Goal: Task Accomplishment & Management: Complete application form

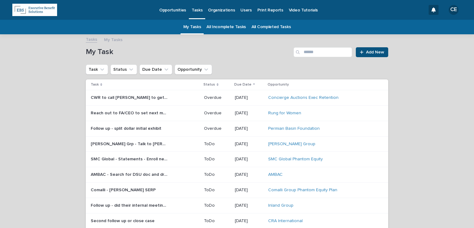
click at [163, 8] on p "Opportunities" at bounding box center [172, 6] width 27 height 13
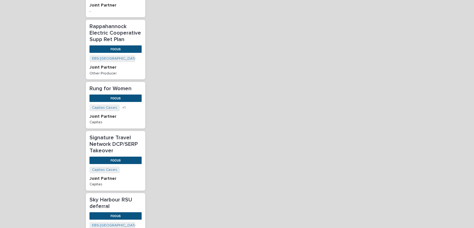
scroll to position [1081, 0]
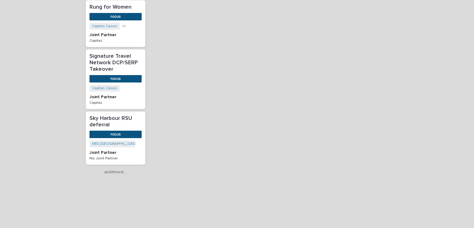
click at [104, 115] on p "Sky Harbour RSU deferral" at bounding box center [116, 121] width 52 height 13
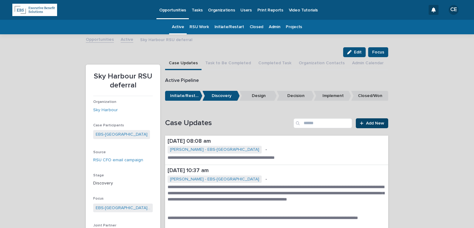
click at [371, 120] on link "Add New" at bounding box center [372, 123] width 32 height 10
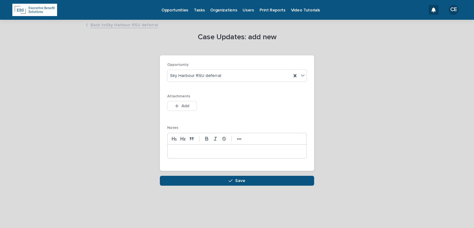
click at [209, 154] on div at bounding box center [237, 151] width 139 height 14
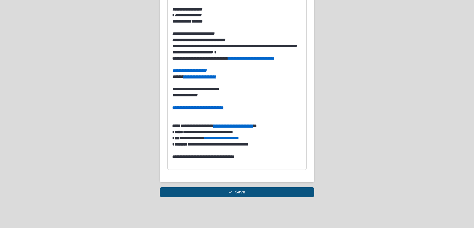
scroll to position [240, 0]
click at [246, 190] on button "Save" at bounding box center [237, 192] width 154 height 10
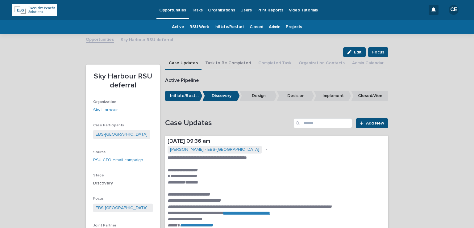
click at [224, 64] on button "Task to Be Completed" at bounding box center [228, 63] width 53 height 13
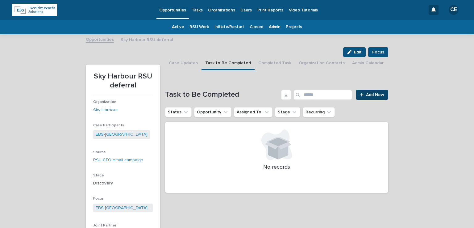
click at [367, 94] on span "Add New" at bounding box center [375, 95] width 18 height 4
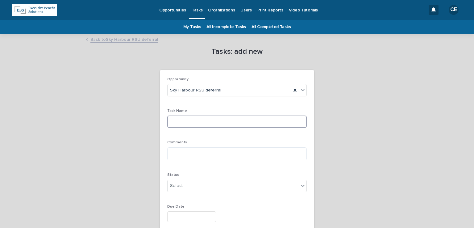
click at [212, 118] on input at bounding box center [237, 121] width 140 height 12
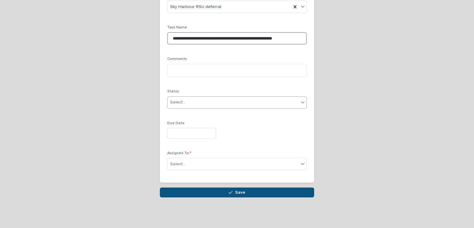
type input "**********"
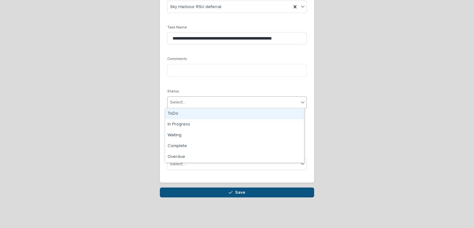
click at [174, 98] on div "Select..." at bounding box center [233, 102] width 131 height 10
click at [177, 113] on div "ToDo" at bounding box center [234, 113] width 139 height 11
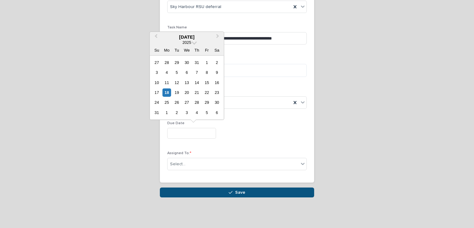
click at [177, 131] on input "text" at bounding box center [191, 133] width 49 height 11
click at [165, 114] on div "1" at bounding box center [167, 112] width 8 height 8
type input "**********"
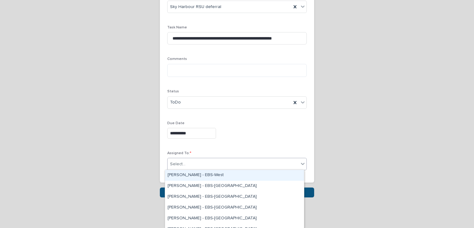
click at [212, 165] on div "Select..." at bounding box center [233, 164] width 131 height 10
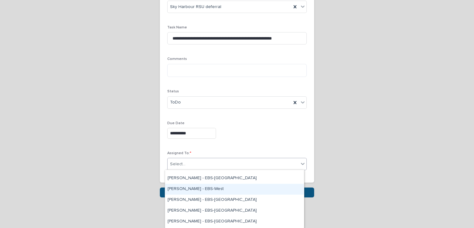
scroll to position [31, 0]
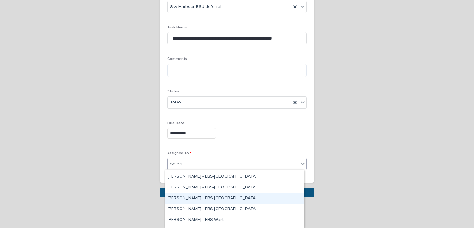
click at [194, 198] on div "[PERSON_NAME] - EBS-[GEOGRAPHIC_DATA]" at bounding box center [234, 198] width 139 height 11
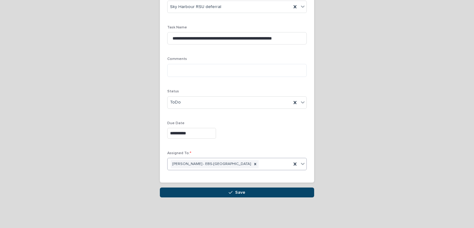
click at [220, 191] on button "Save" at bounding box center [237, 192] width 154 height 10
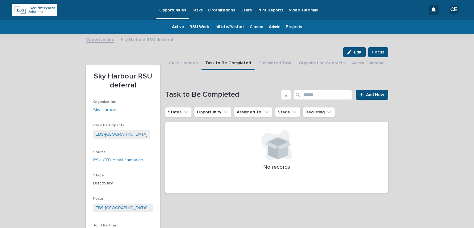
click at [177, 12] on p "Opportunities" at bounding box center [172, 6] width 27 height 13
